Goal: Task Accomplishment & Management: Manage account settings

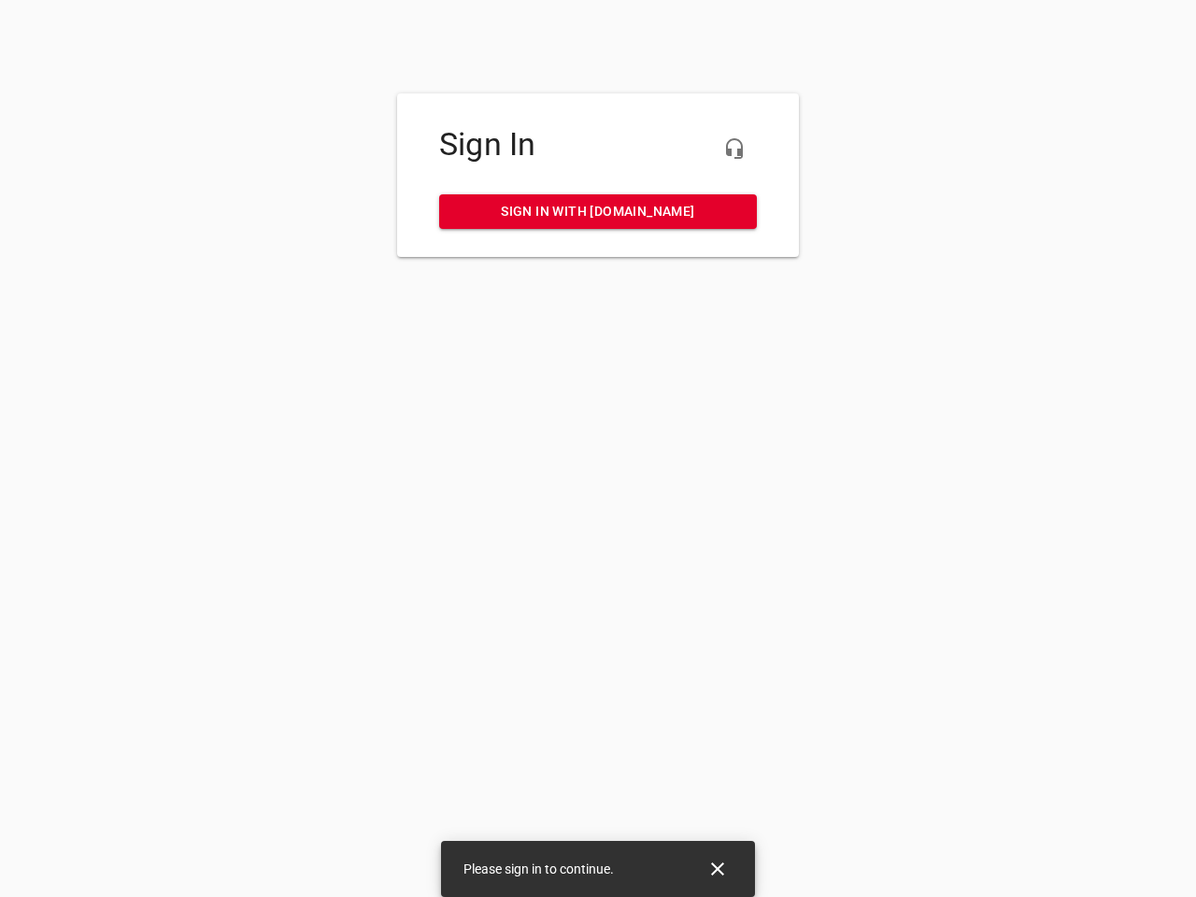
click at [734, 149] on icon "button" at bounding box center [734, 148] width 22 height 22
click at [718, 869] on icon "Close" at bounding box center [717, 868] width 13 height 13
